Goal: Task Accomplishment & Management: Manage account settings

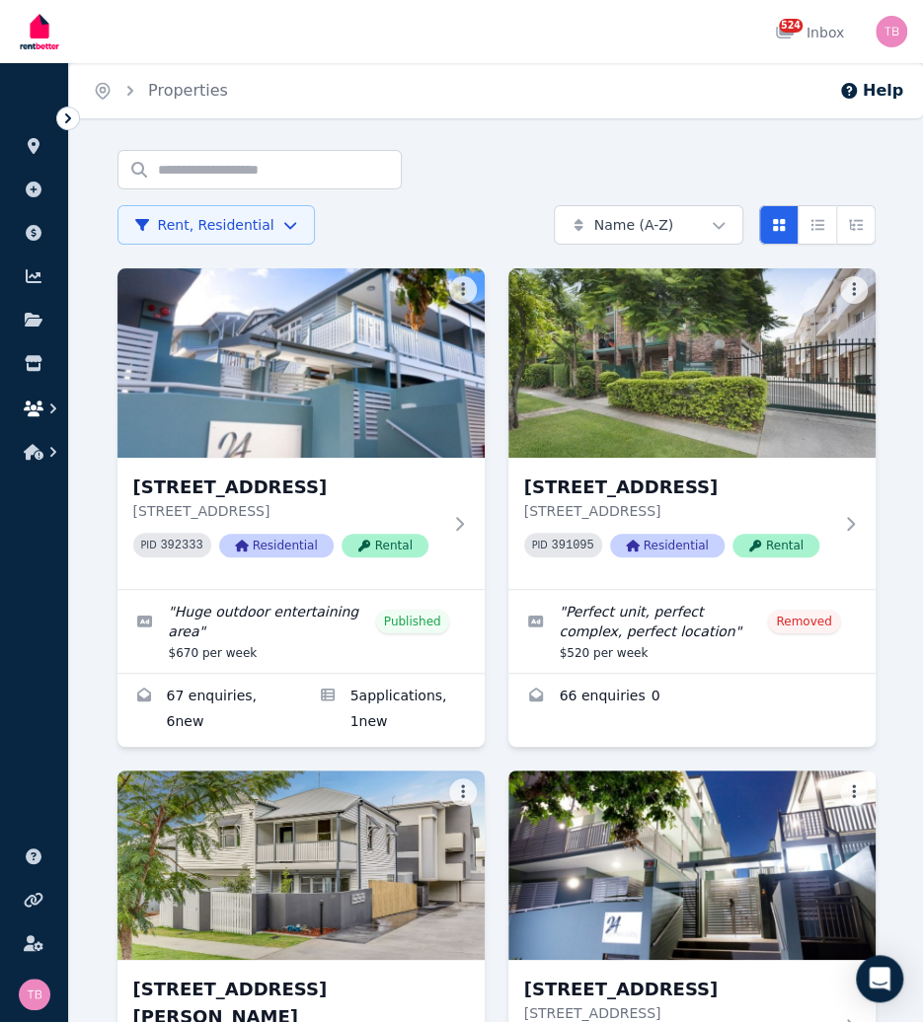
click at [36, 412] on icon "button" at bounding box center [34, 409] width 20 height 16
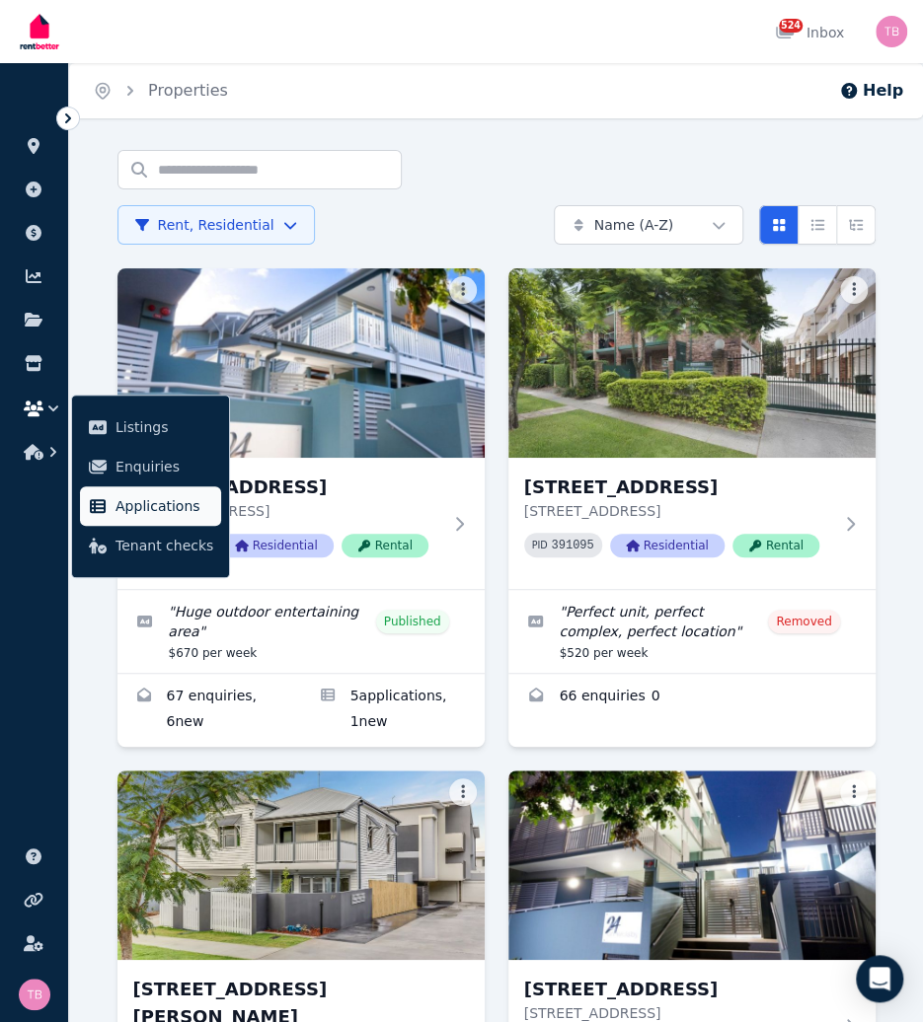
click at [149, 510] on span "Applications" at bounding box center [164, 506] width 98 height 24
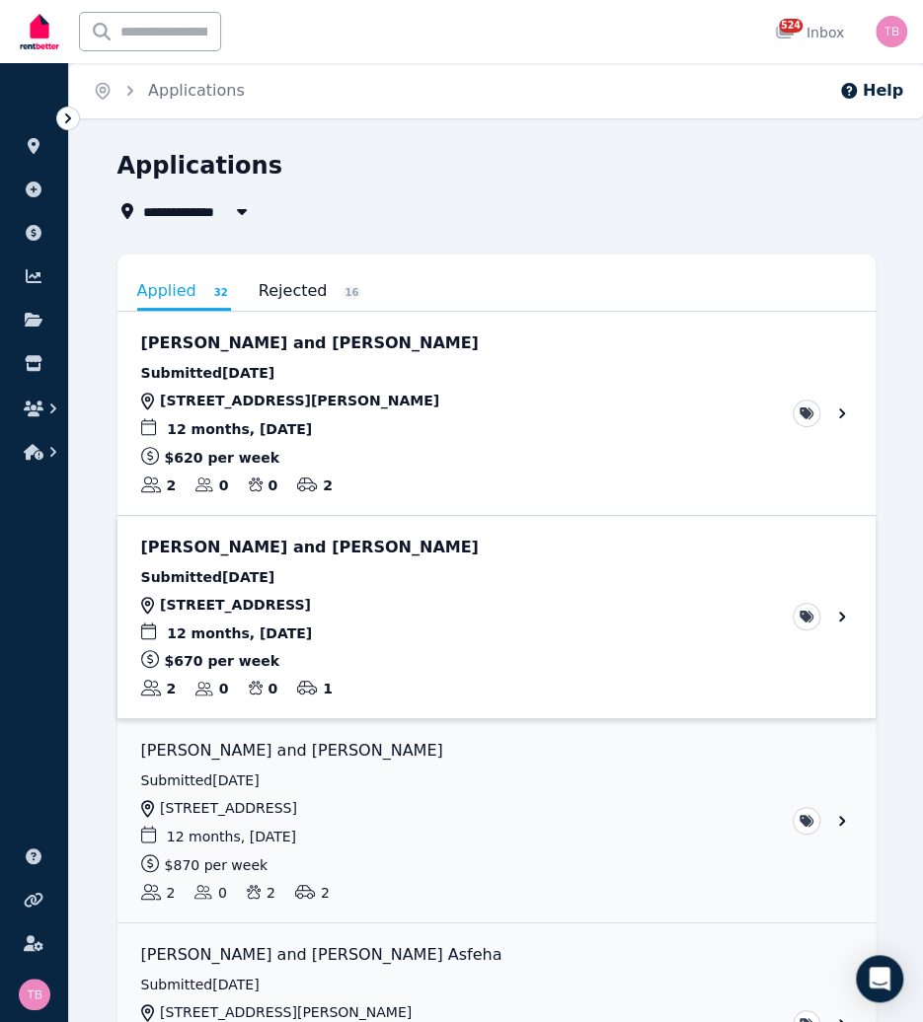
click at [841, 615] on link "View application: Susane Sanches and Sebastian Steer" at bounding box center [496, 617] width 758 height 203
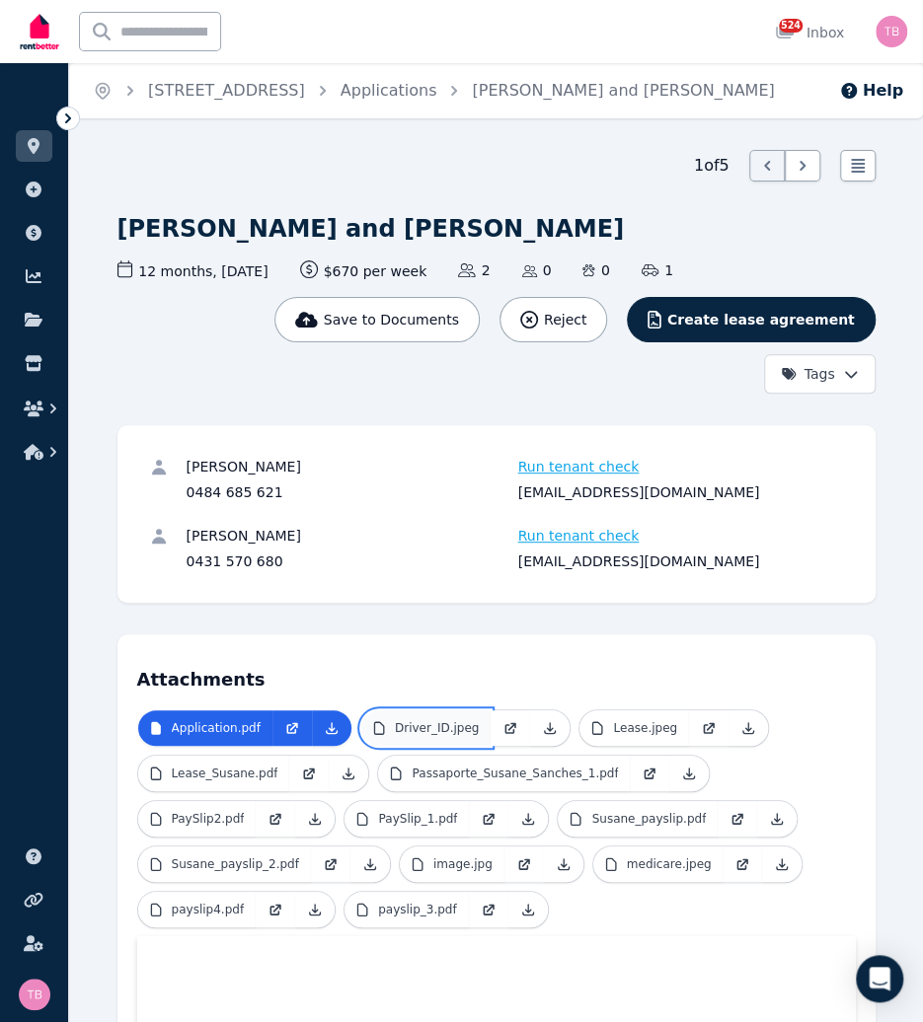
click at [416, 727] on p "Driver_ID.jpeg" at bounding box center [437, 728] width 84 height 16
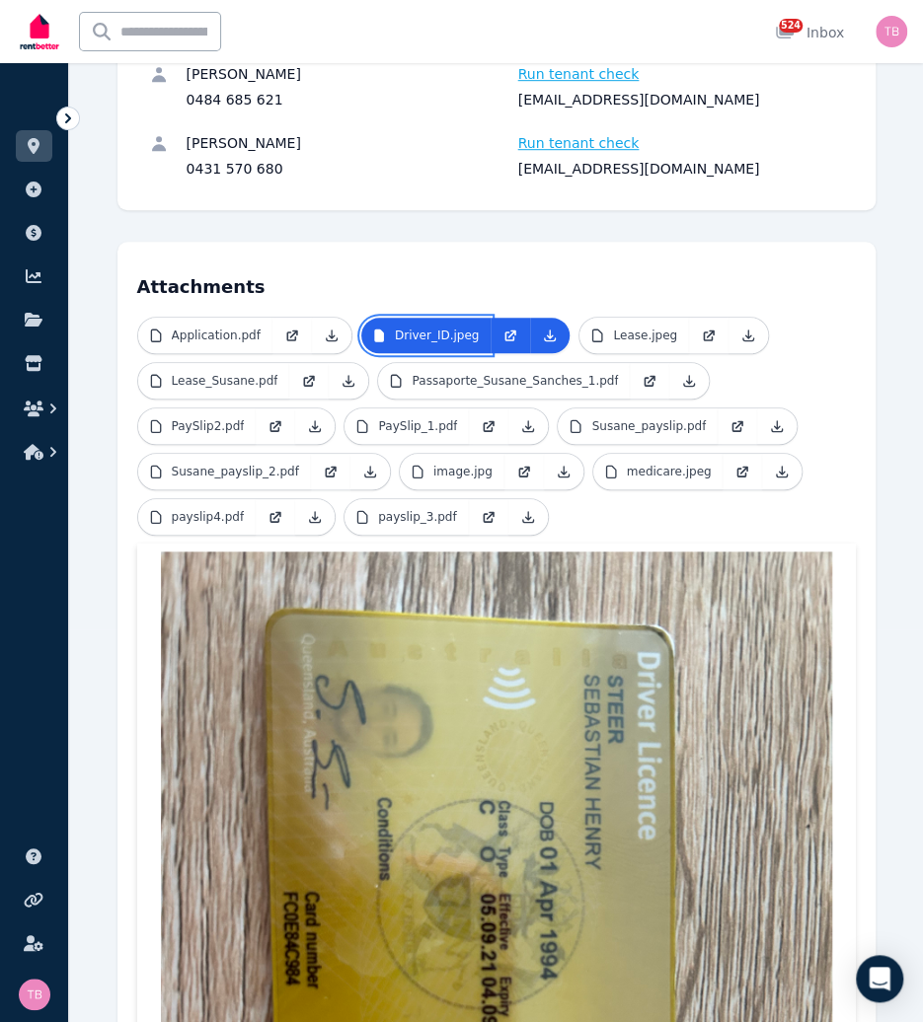
scroll to position [395, 0]
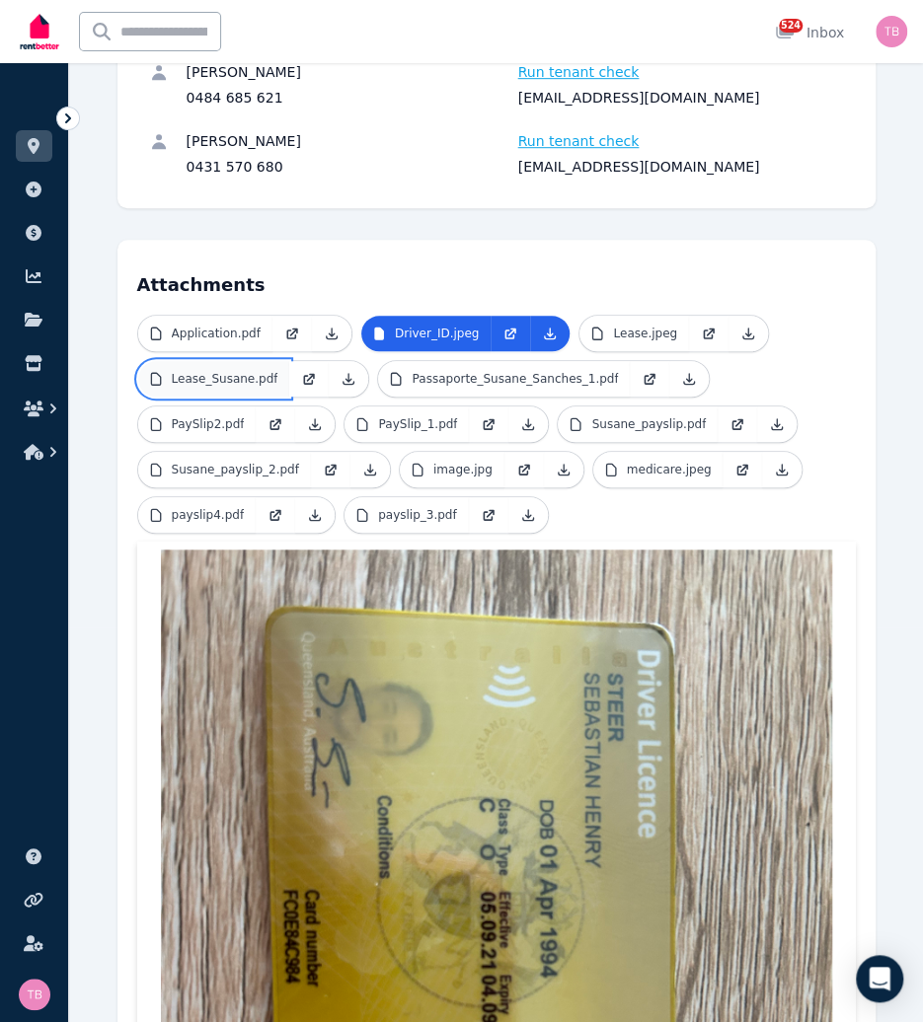
click at [242, 378] on p "Lease_Susane.pdf" at bounding box center [225, 379] width 107 height 16
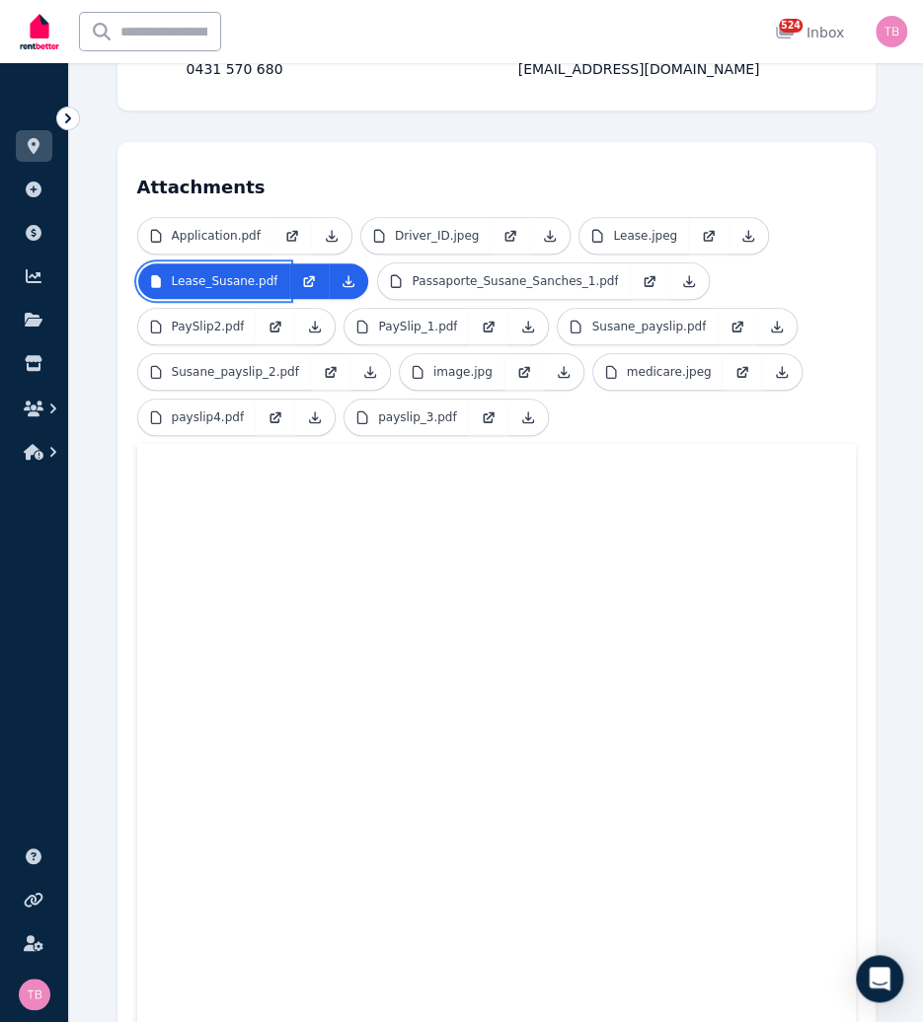
scroll to position [493, 0]
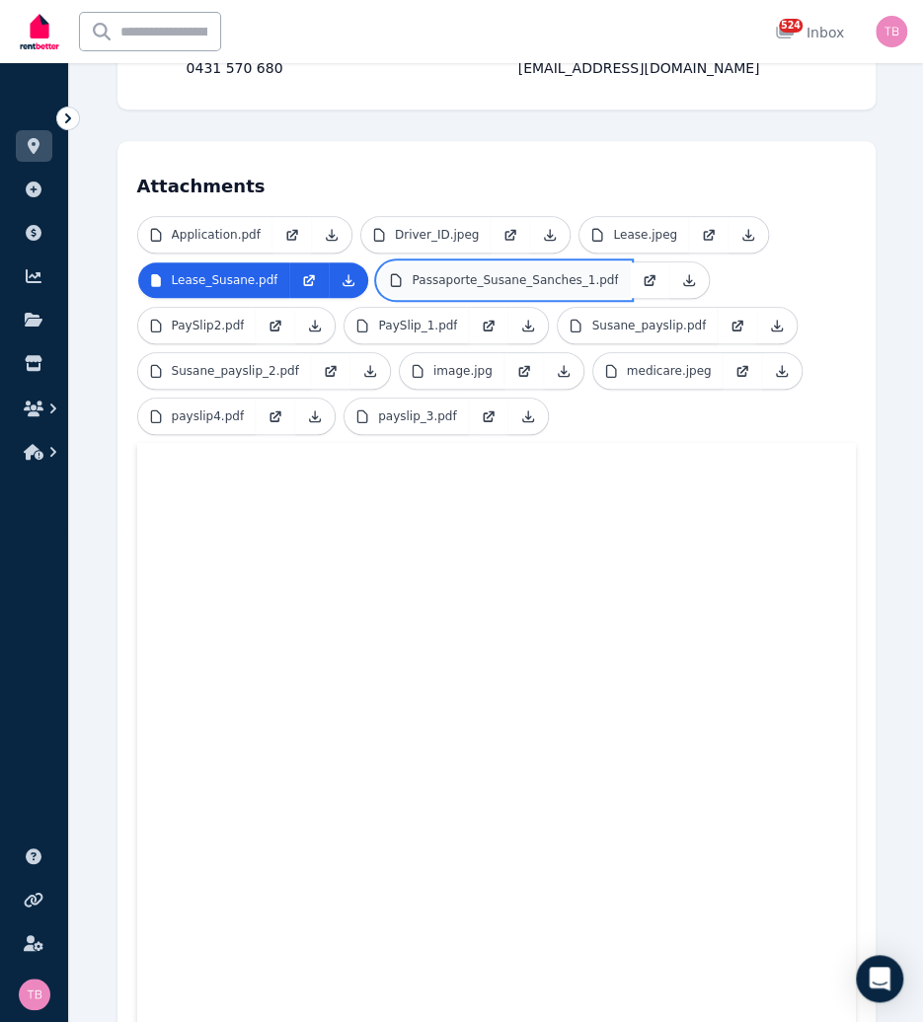
click at [489, 273] on p "Passaporte_Susane_Sanches_1.pdf" at bounding box center [514, 280] width 206 height 16
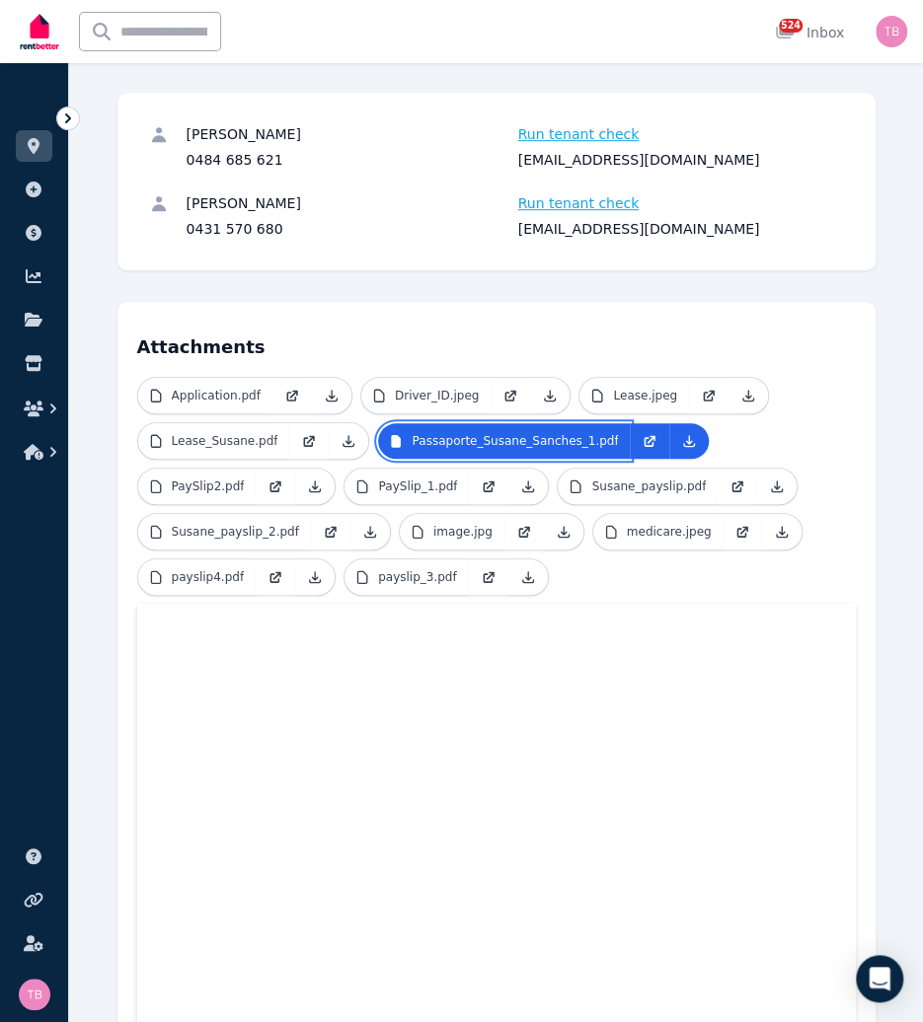
scroll to position [296, 0]
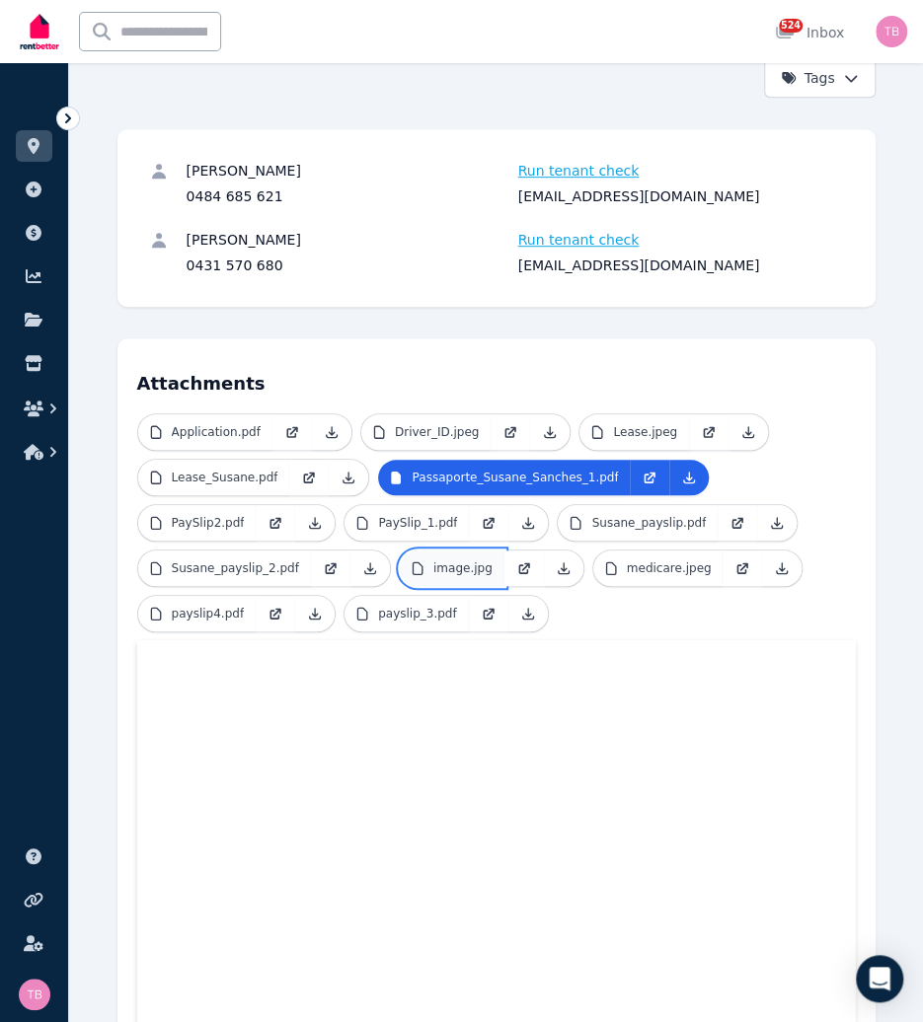
click at [455, 569] on p "image.jpg" at bounding box center [462, 568] width 59 height 16
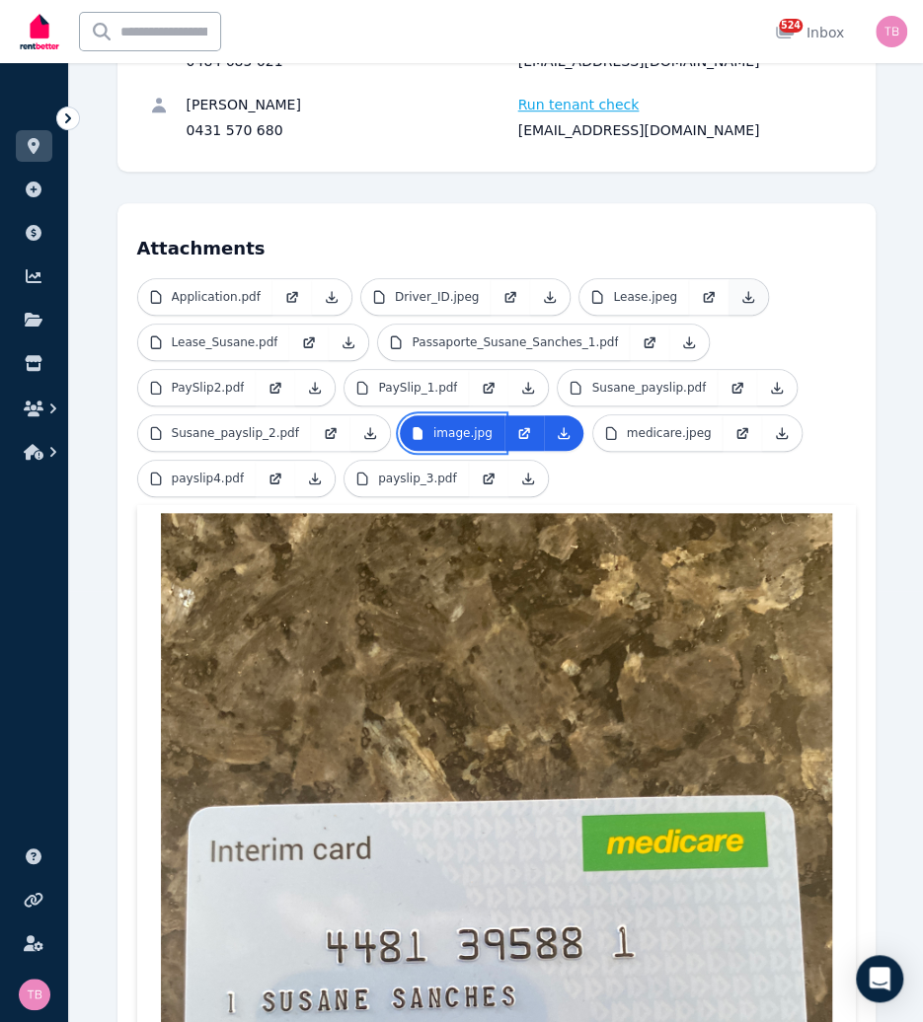
scroll to position [691, 0]
